Goal: Transaction & Acquisition: Purchase product/service

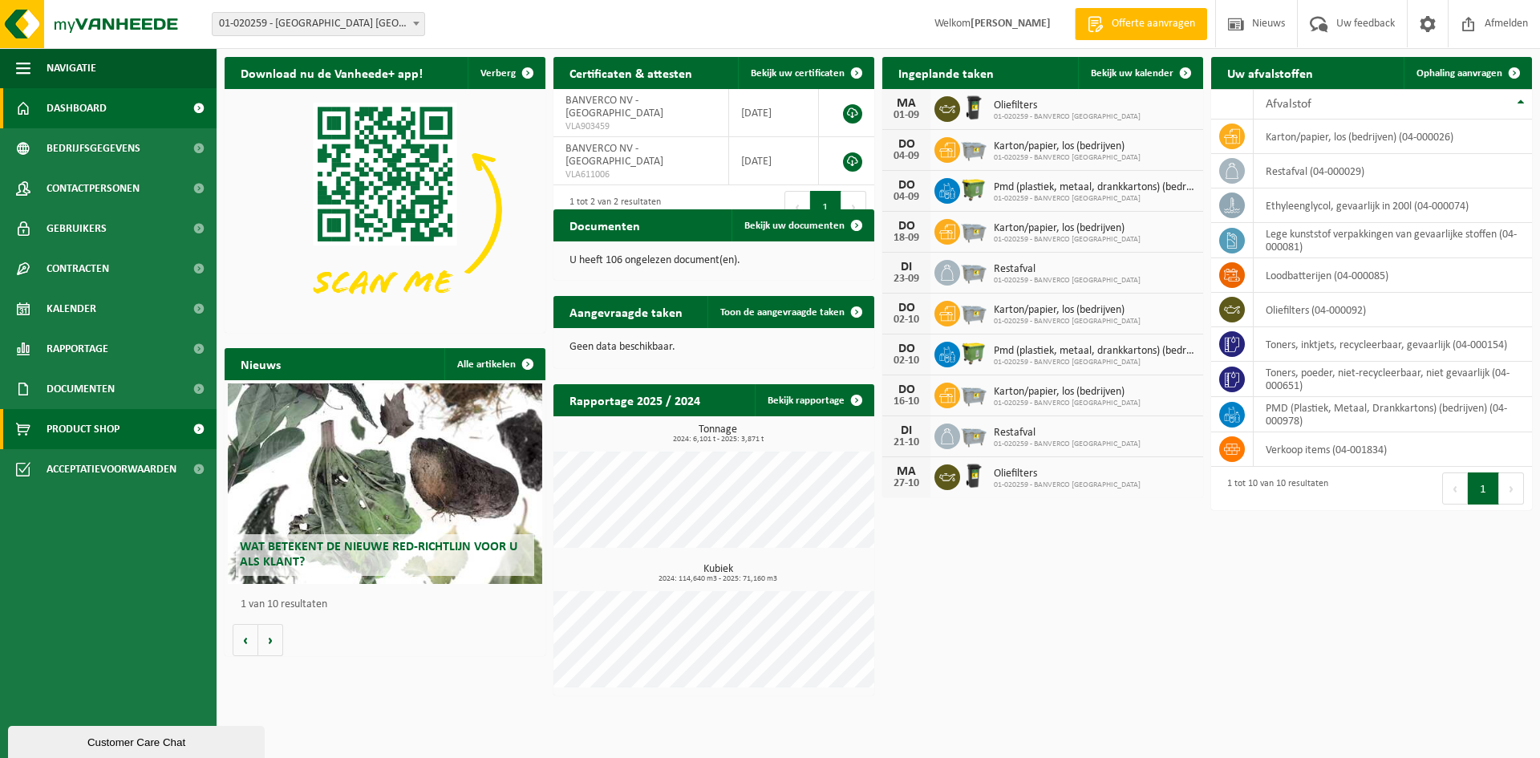
click at [83, 430] on span "Product Shop" at bounding box center [83, 429] width 73 height 40
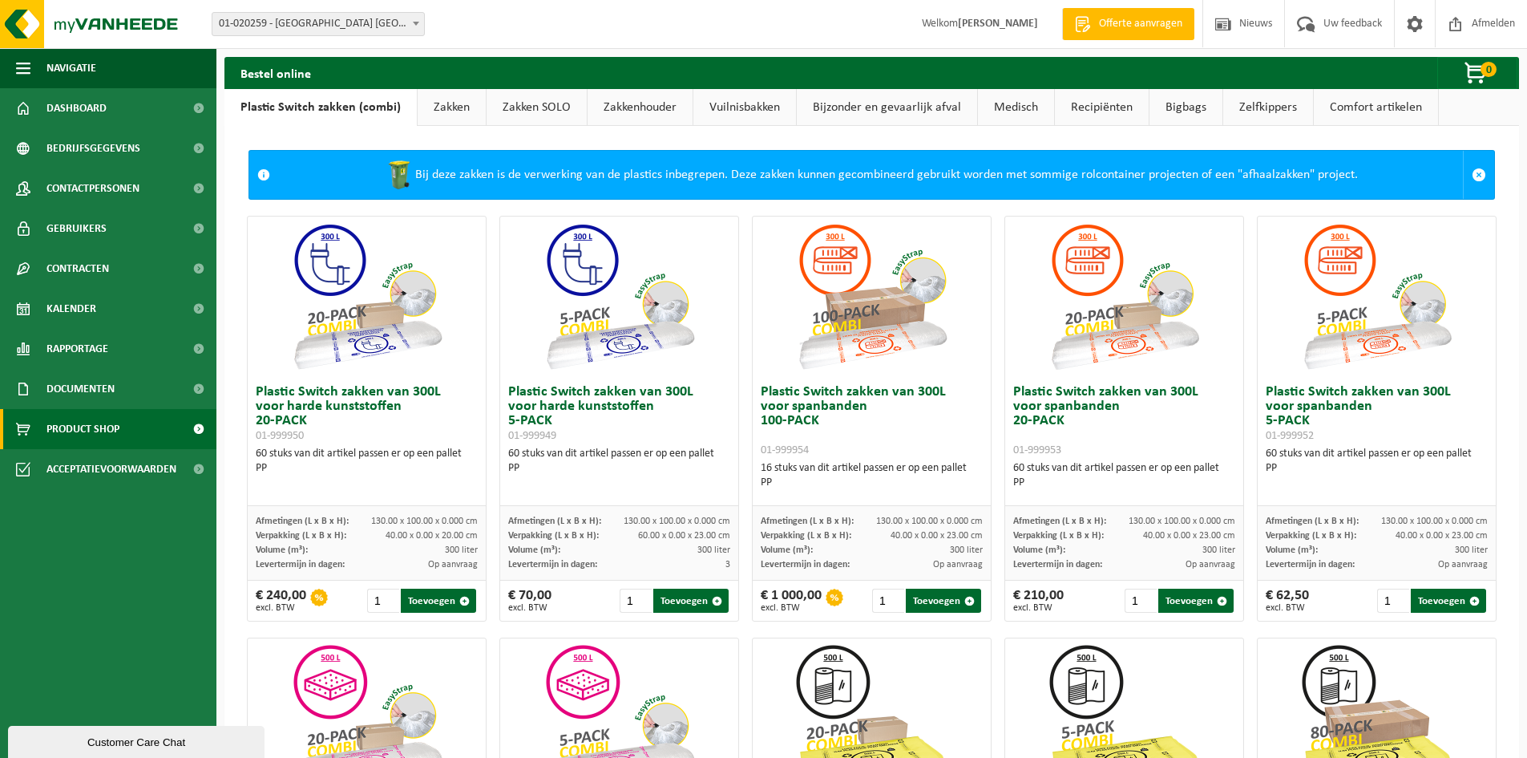
click at [439, 100] on link "Zakken" at bounding box center [452, 107] width 68 height 37
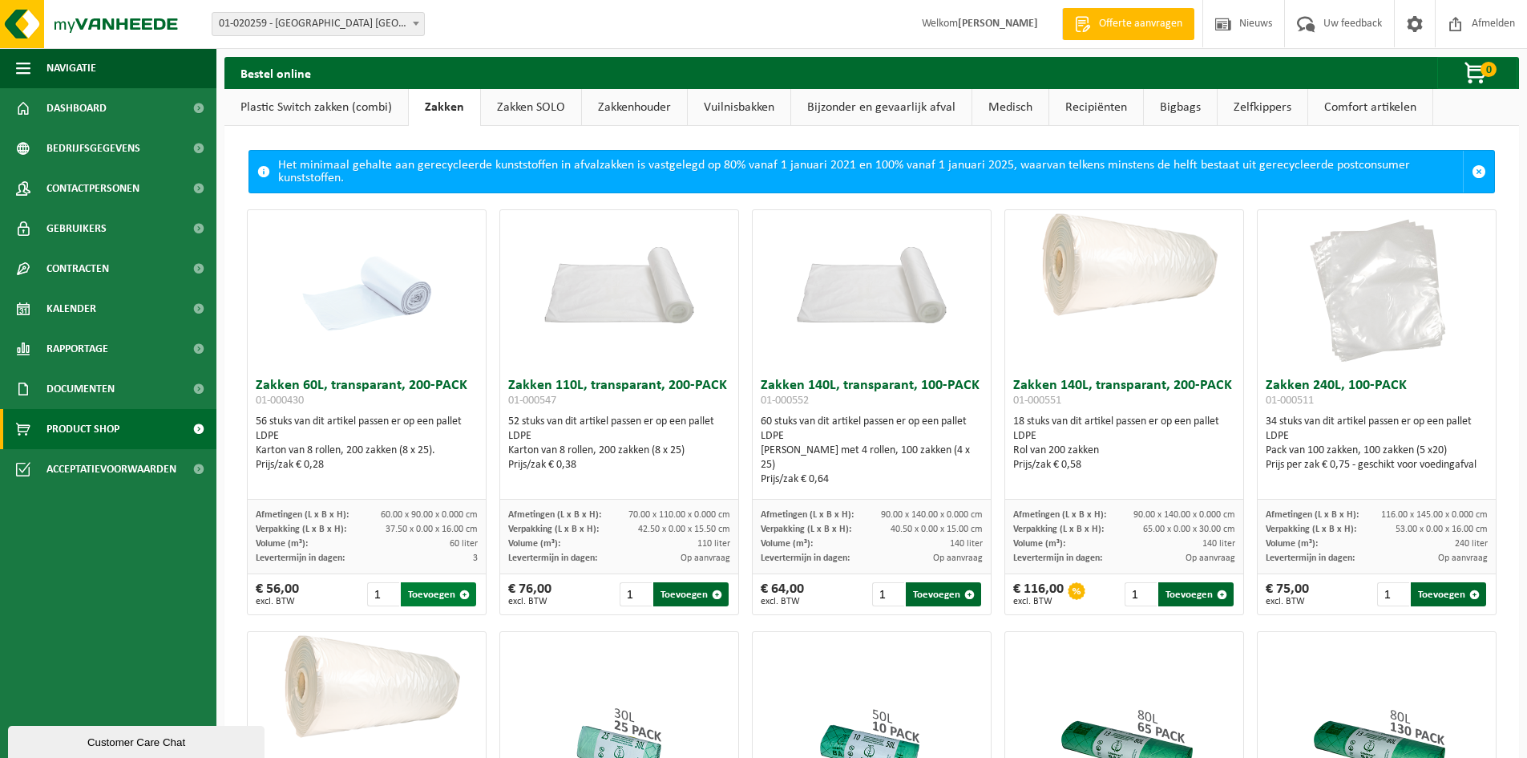
click at [422, 595] on button "Toevoegen" at bounding box center [438, 594] width 75 height 24
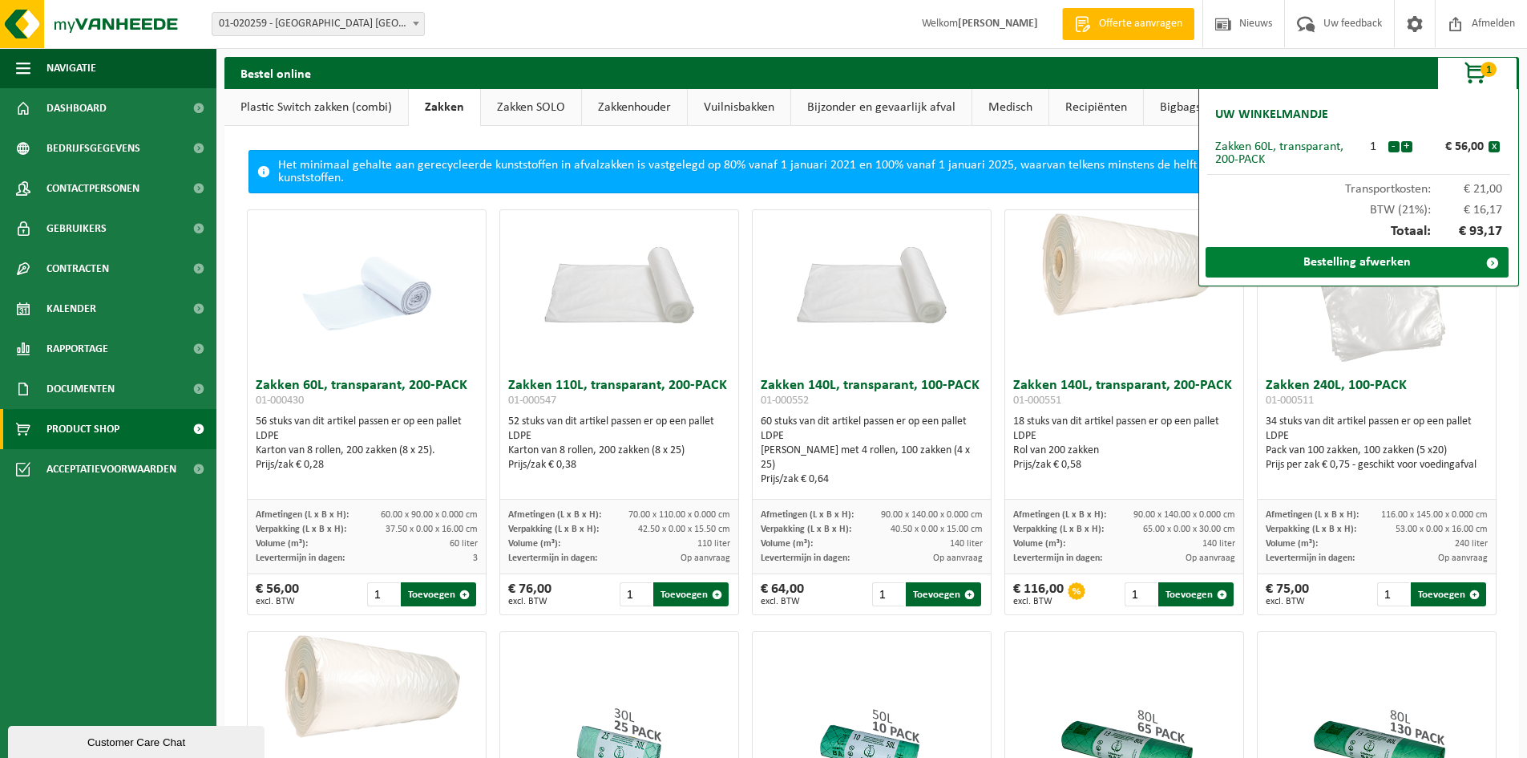
click at [1310, 261] on link "Bestelling afwerken" at bounding box center [1357, 262] width 303 height 30
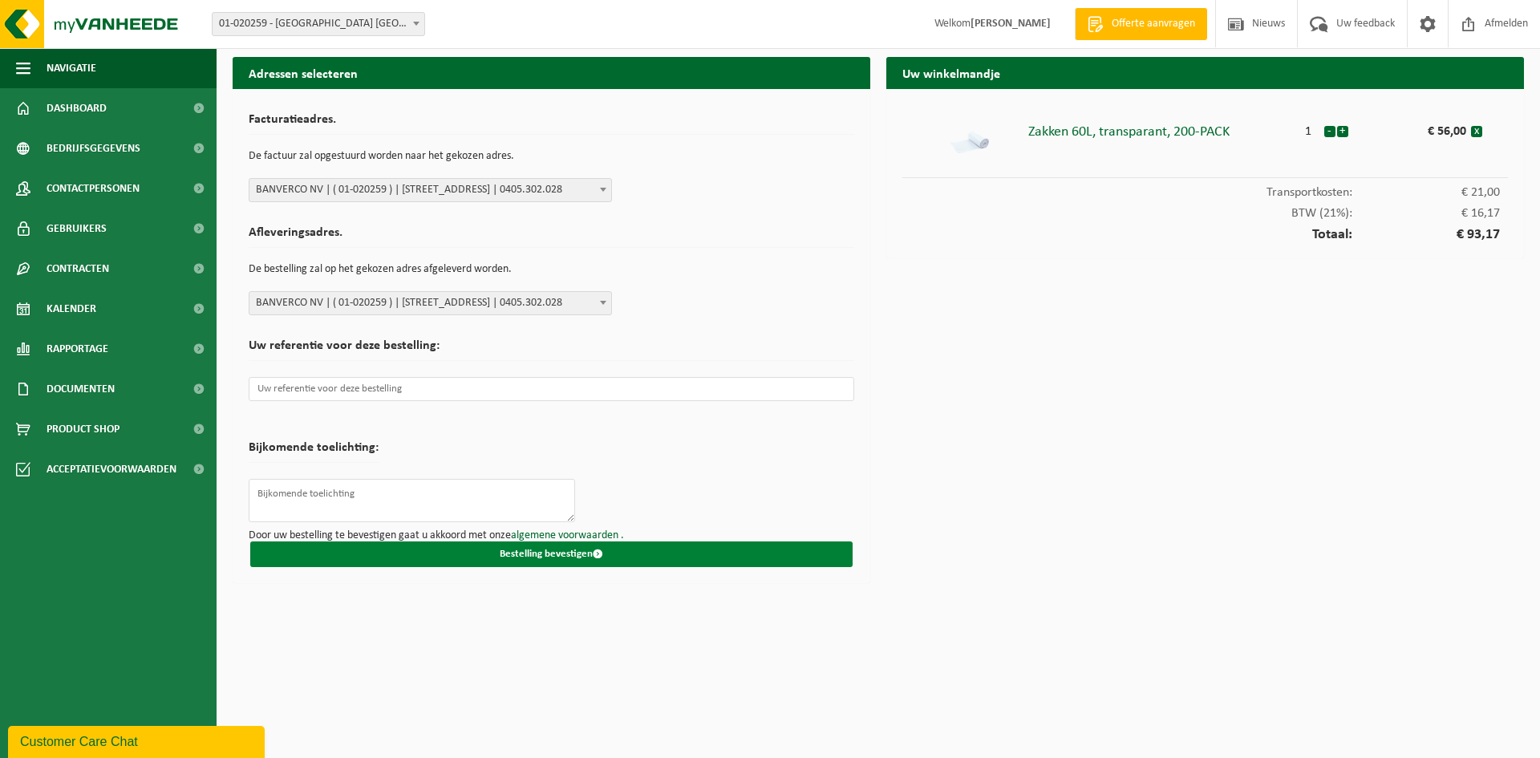
click at [552, 552] on button "Bestelling bevestigen" at bounding box center [551, 554] width 602 height 26
